Goal: Communication & Community: Answer question/provide support

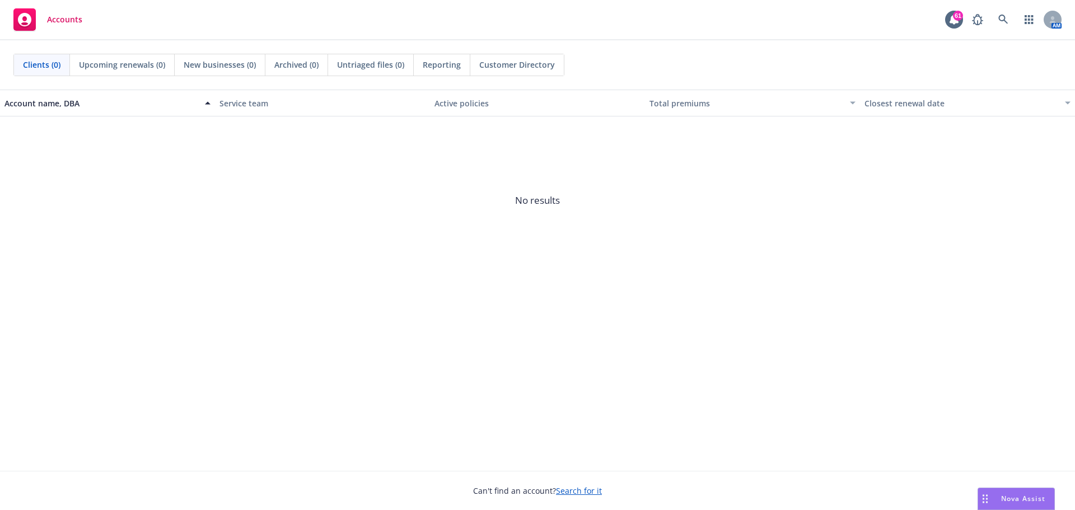
click at [1029, 497] on span "Nova Assist" at bounding box center [1023, 499] width 44 height 10
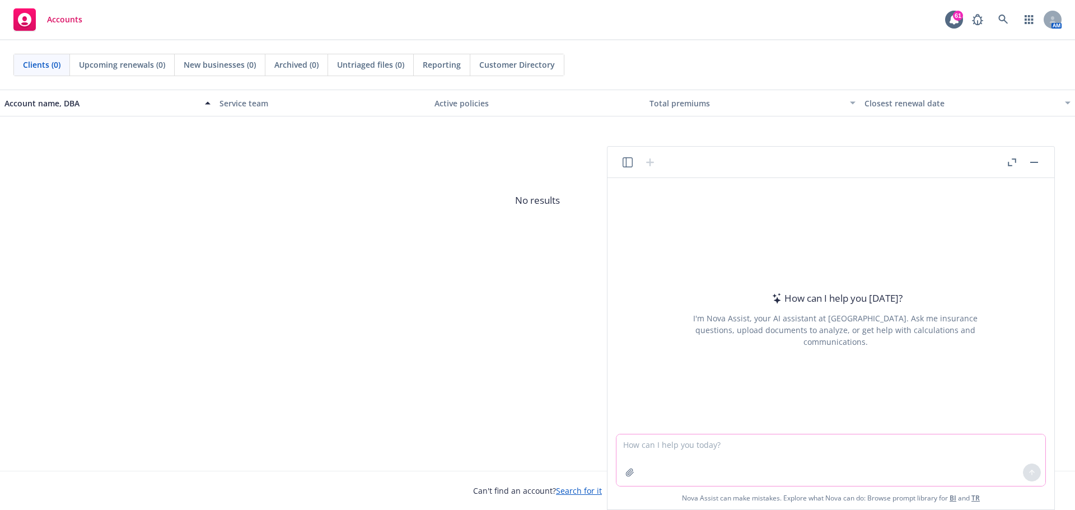
click at [633, 451] on textarea at bounding box center [831, 461] width 429 height 52
type textarea "please assist with editing this email"
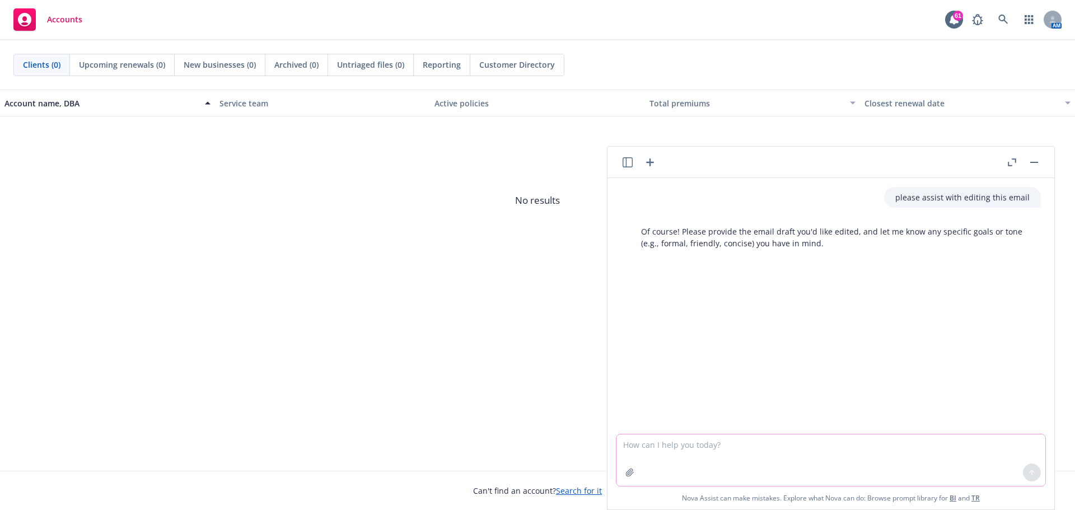
paste textarea "Yes, we do put together a post-OE communication for employees with the details …"
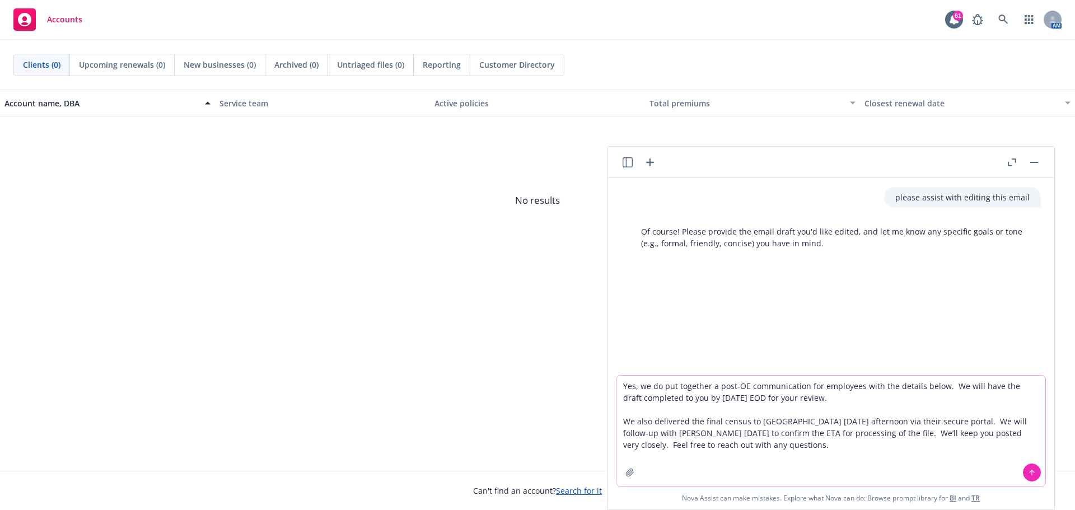
type textarea "Yes, we do put together a post-OE communication for employees with the details …"
click at [1028, 474] on button at bounding box center [1032, 473] width 18 height 18
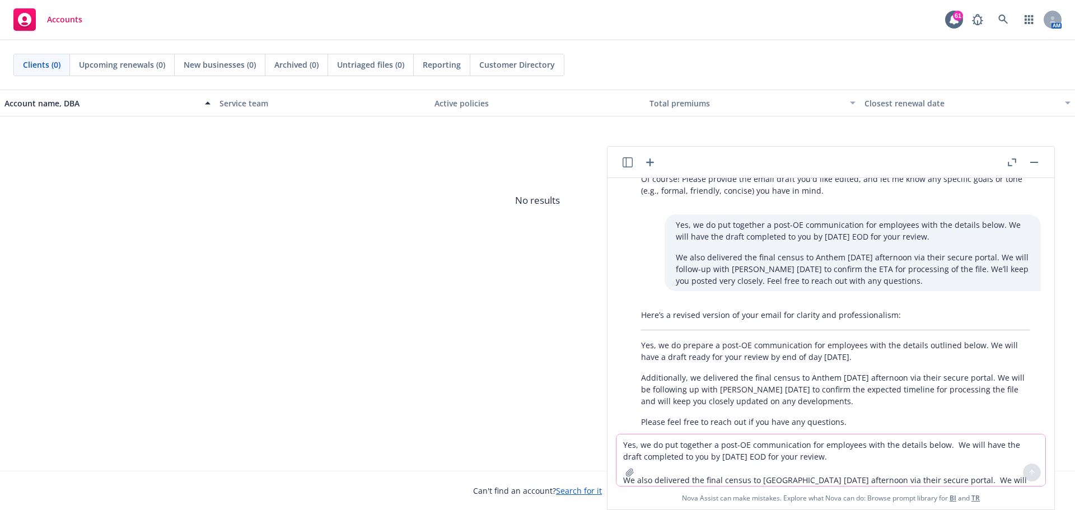
scroll to position [87, 0]
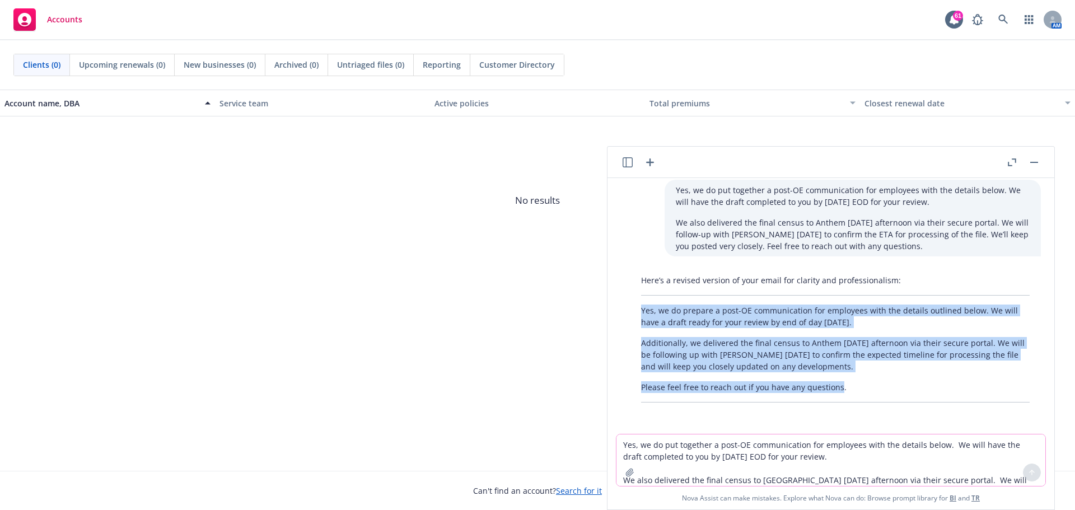
drag, startPoint x: 642, startPoint y: 309, endPoint x: 839, endPoint y: 382, distance: 211.0
click at [839, 382] on div "Here’s a revised version of your email for clarity and professionalism: Yes, we…" at bounding box center [835, 338] width 411 height 137
copy div "Yes, we do prepare a post-OE communication for employees with the details outli…"
